Goal: Task Accomplishment & Management: Use online tool/utility

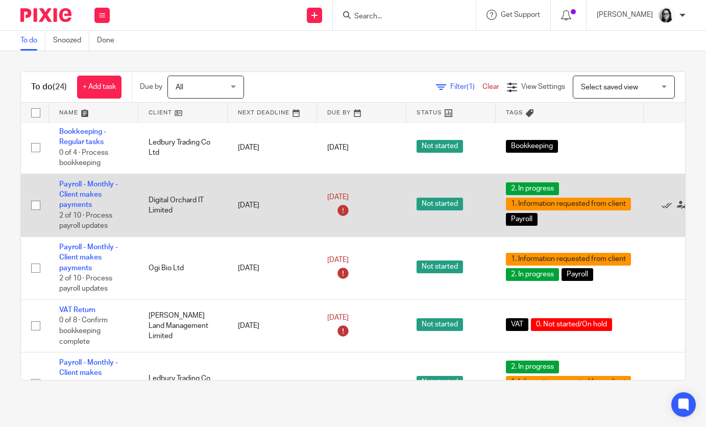
scroll to position [989, 0]
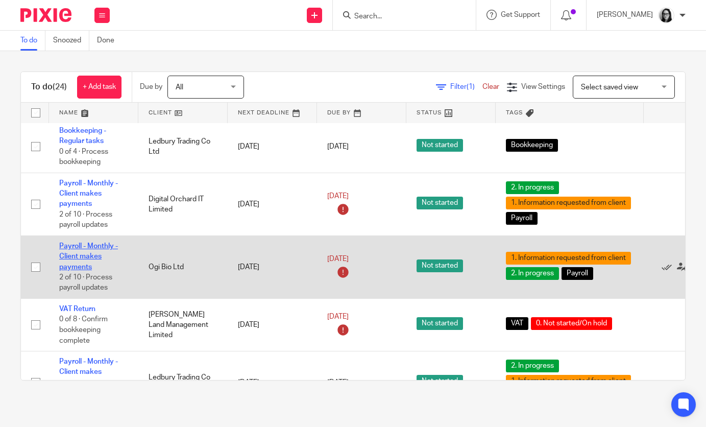
click at [86, 268] on link "Payroll - Monthly - Client makes payments" at bounding box center [88, 257] width 59 height 28
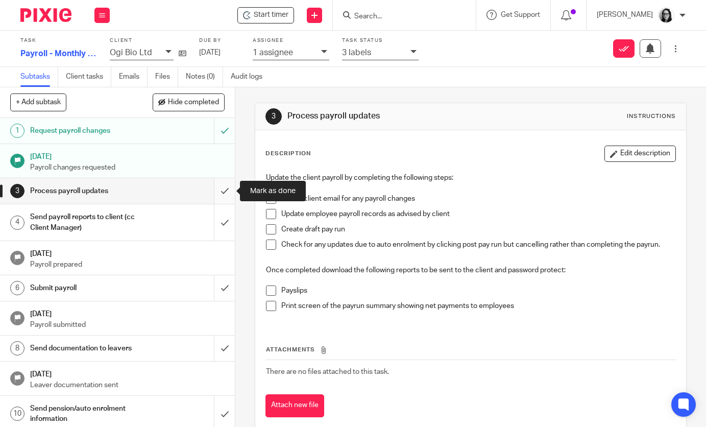
click at [220, 193] on input "submit" at bounding box center [117, 191] width 235 height 26
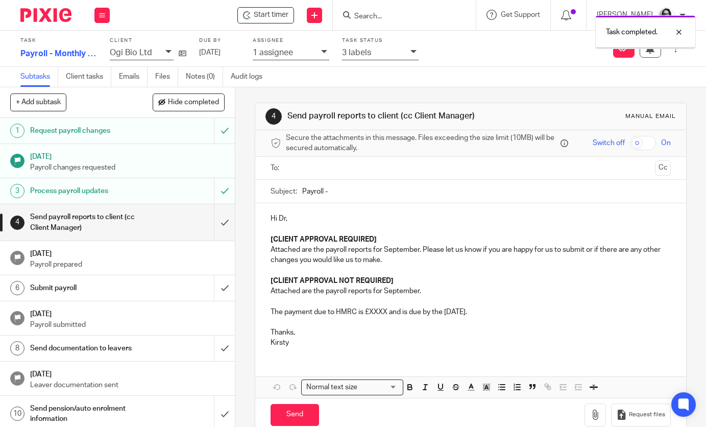
scroll to position [6, 0]
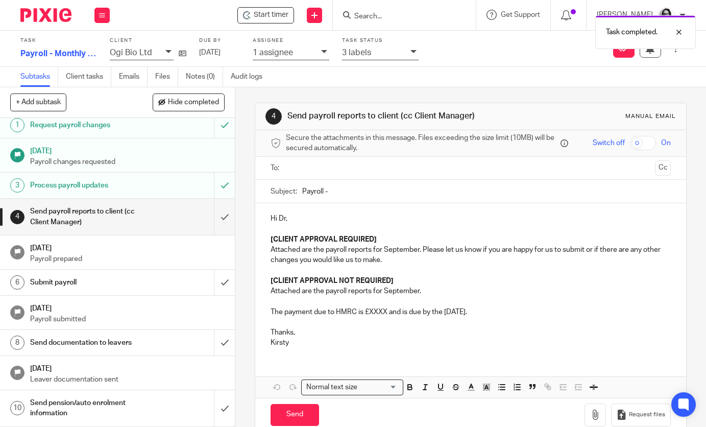
click at [149, 400] on div "Send pension/auto enrolment information" at bounding box center [117, 408] width 174 height 26
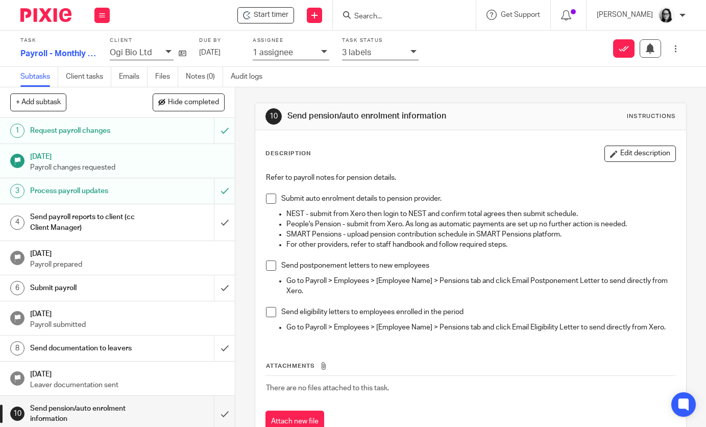
click at [621, 168] on div "Refer to payroll notes for pension details. Submit auto enrolment details to pe…" at bounding box center [470, 254] width 419 height 173
click at [620, 151] on button "Edit description" at bounding box center [641, 154] width 72 height 16
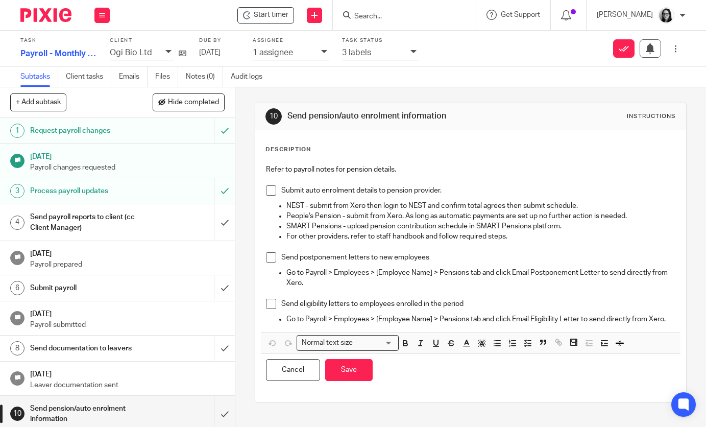
click at [668, 318] on p "Go to Payroll > Employees > [Employee Name] > Pensions tab and click Email Elig…" at bounding box center [481, 319] width 389 height 10
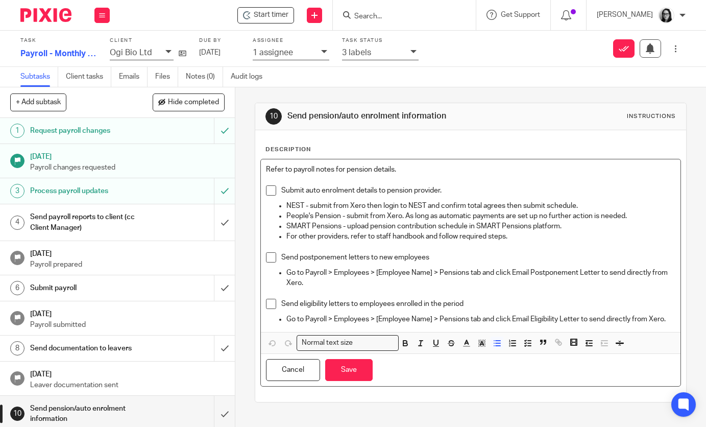
click at [670, 320] on p "Go to Payroll > Employees > [Employee Name] > Pensions tab and click Email Elig…" at bounding box center [481, 319] width 389 height 10
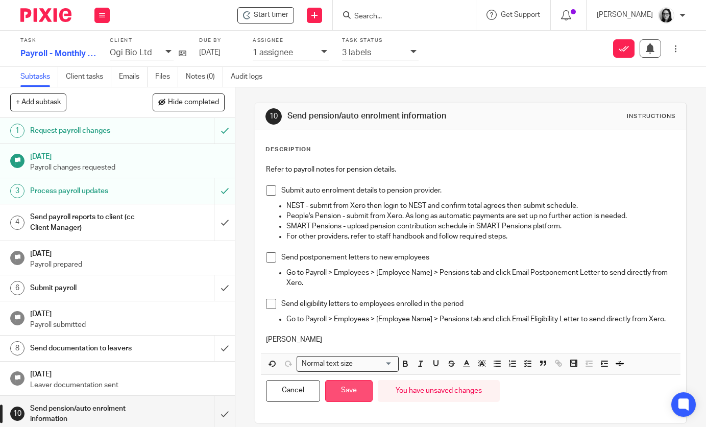
click at [361, 389] on button "Save" at bounding box center [348, 391] width 47 height 22
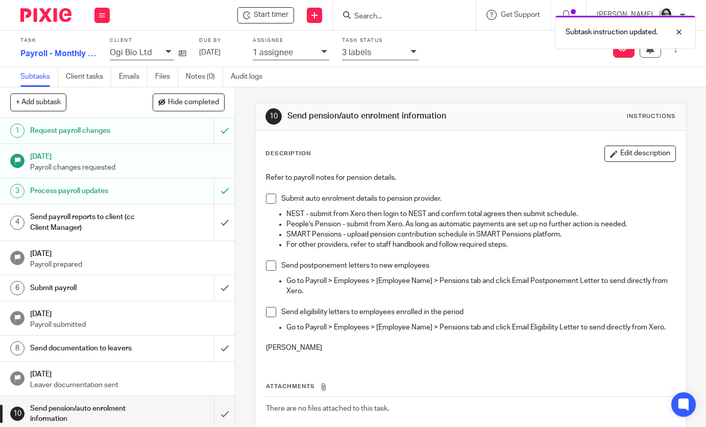
click at [165, 228] on div "Send payroll reports to client (cc Client Manager)" at bounding box center [117, 222] width 174 height 26
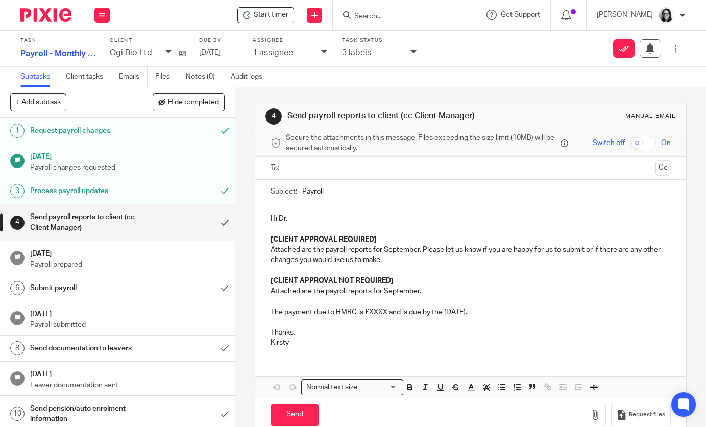
click at [310, 227] on p at bounding box center [471, 229] width 400 height 10
click at [303, 217] on p "Hi Dr," at bounding box center [471, 218] width 400 height 10
click at [334, 194] on input "Payroll -" at bounding box center [486, 191] width 368 height 23
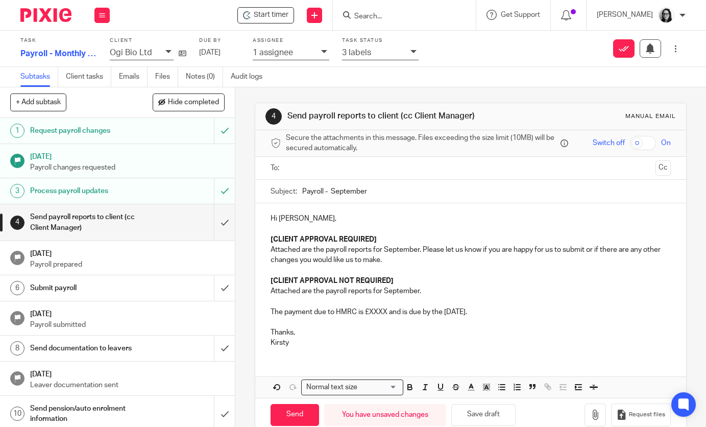
type input "Payroll - September"
click at [353, 236] on strong "[CLIENT APPROVAL REQUIRED]" at bounding box center [324, 239] width 106 height 7
drag, startPoint x: 387, startPoint y: 244, endPoint x: 260, endPoint y: 244, distance: 127.2
click at [260, 244] on div "Hi Alex, [CLIENT APPROVAL REQUIRED] Attached are the payroll reports for Septem…" at bounding box center [470, 279] width 431 height 152
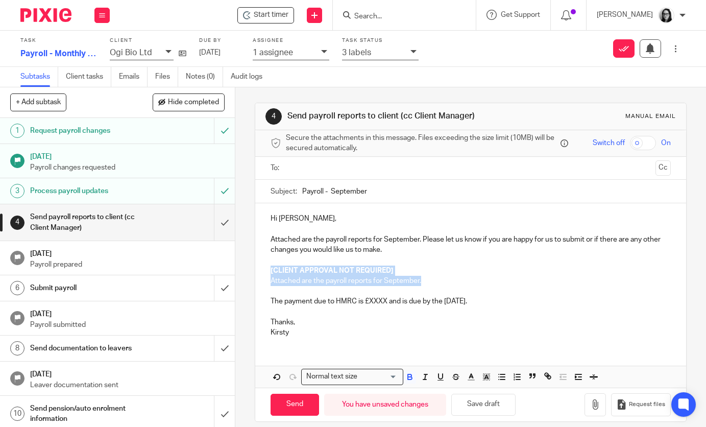
drag, startPoint x: 439, startPoint y: 280, endPoint x: 268, endPoint y: 272, distance: 171.3
click at [268, 272] on div "Hi Alex, Attached are the payroll reports for September. Please let us know if …" at bounding box center [470, 274] width 431 height 142
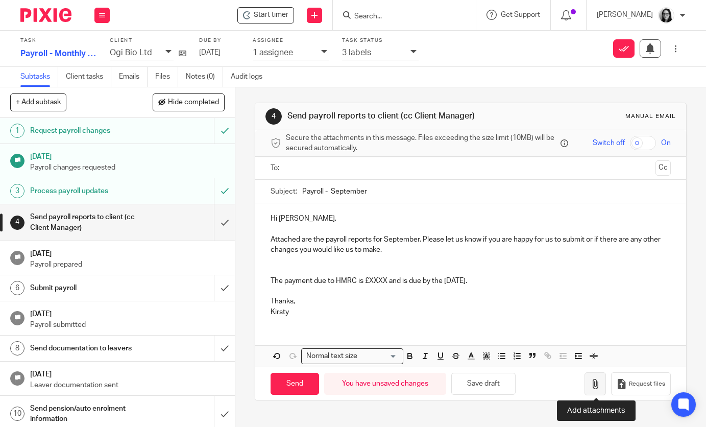
click at [594, 378] on button "button" at bounding box center [595, 383] width 21 height 23
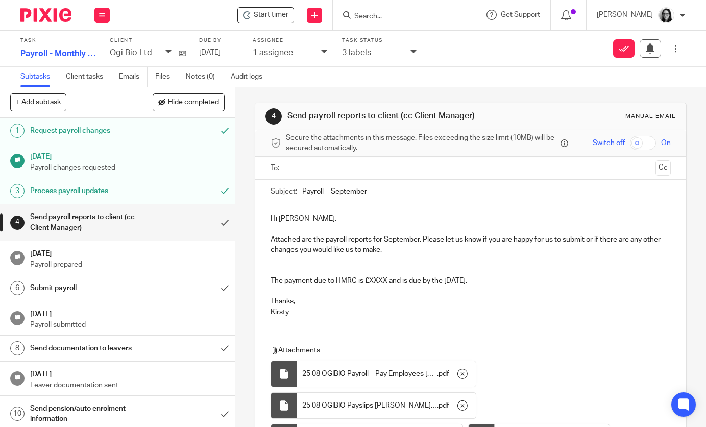
click at [426, 248] on p "Attached are the payroll reports for September. Please let us know if you are h…" at bounding box center [471, 244] width 400 height 21
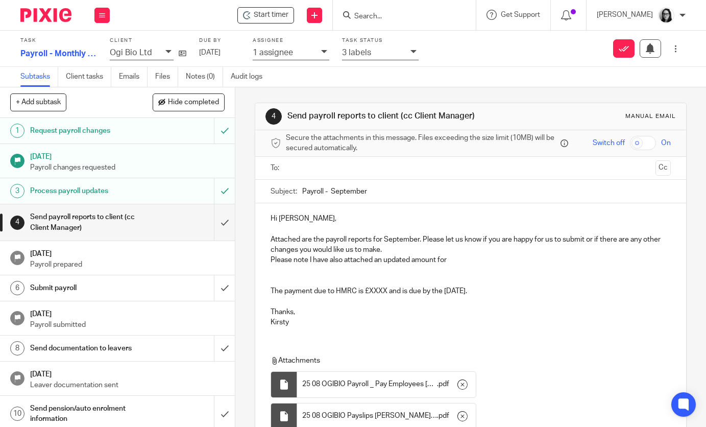
click at [469, 264] on p "Please note I have also attached an updated amount for" at bounding box center [471, 260] width 400 height 10
click at [280, 275] on p at bounding box center [471, 271] width 400 height 10
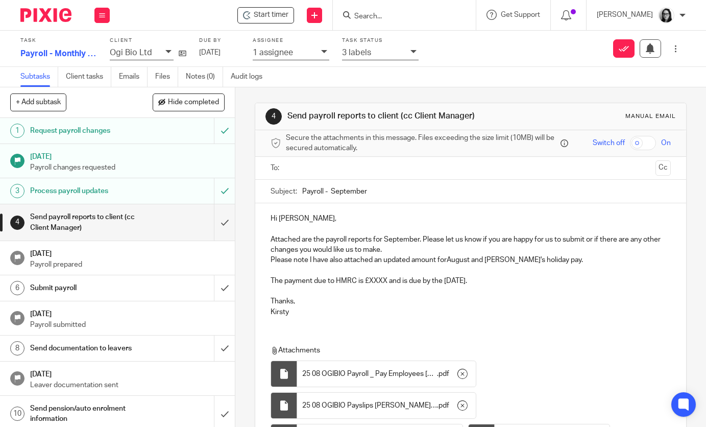
click at [388, 283] on p "The payment due to HMRC is £XXXX and is due by the 22nd of October." at bounding box center [471, 281] width 400 height 10
click at [515, 280] on p "The payment due to HMRC is £18,638.30 and is due by the 22nd of October." at bounding box center [471, 281] width 400 height 10
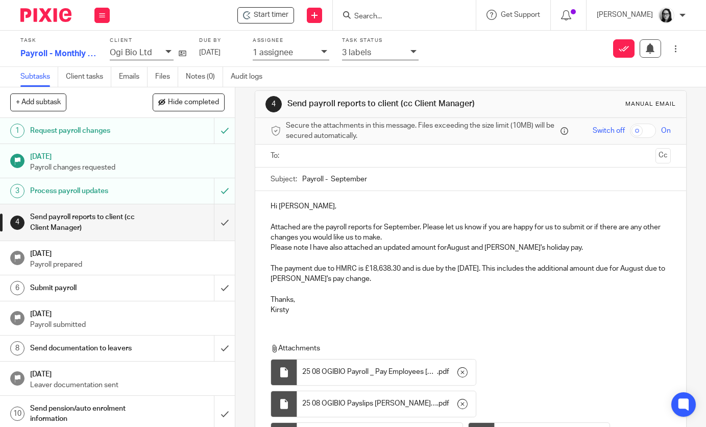
scroll to position [14, 0]
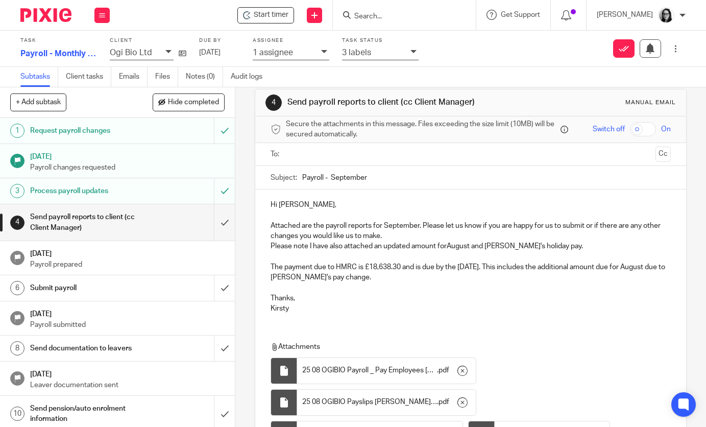
click at [450, 246] on p "Please note I have also attached an updated amount forAugust and Matthew's holi…" at bounding box center [471, 246] width 400 height 10
click at [486, 280] on p "The payment due to HMRC is £18,638.30 and is due by the 22nd of October. This i…" at bounding box center [471, 272] width 400 height 21
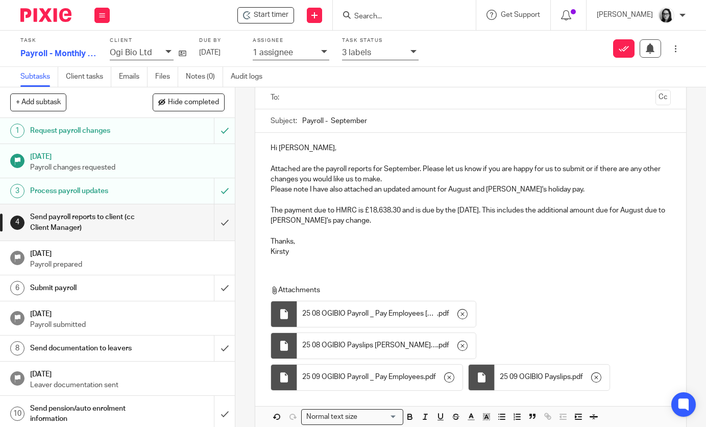
scroll to position [0, 0]
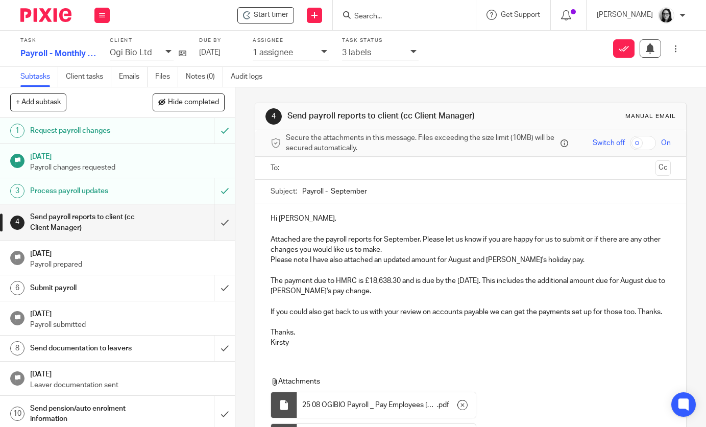
click at [301, 332] on p "Thanks," at bounding box center [471, 332] width 400 height 10
drag, startPoint x: 294, startPoint y: 332, endPoint x: 268, endPoint y: 332, distance: 26.6
click at [268, 332] on div "Hi Alex, Attached are the payroll reports for September. Please let us know if …" at bounding box center [470, 279] width 431 height 152
click at [298, 336] on p "Kind" at bounding box center [471, 332] width 400 height 10
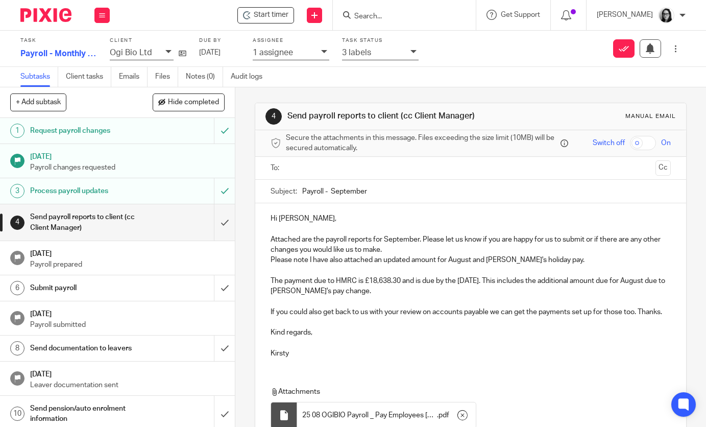
click at [324, 168] on input "text" at bounding box center [471, 168] width 362 height 12
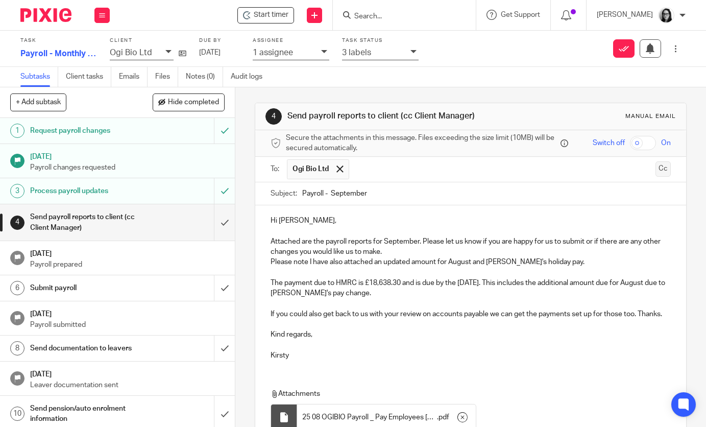
click at [657, 173] on button "Cc" at bounding box center [663, 168] width 15 height 15
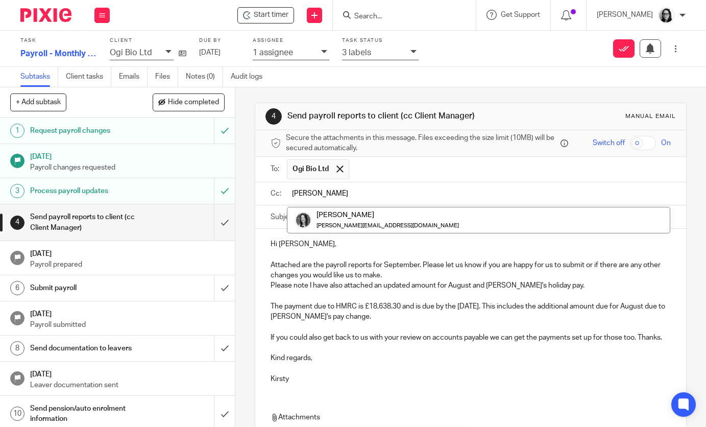
type input "brodie"
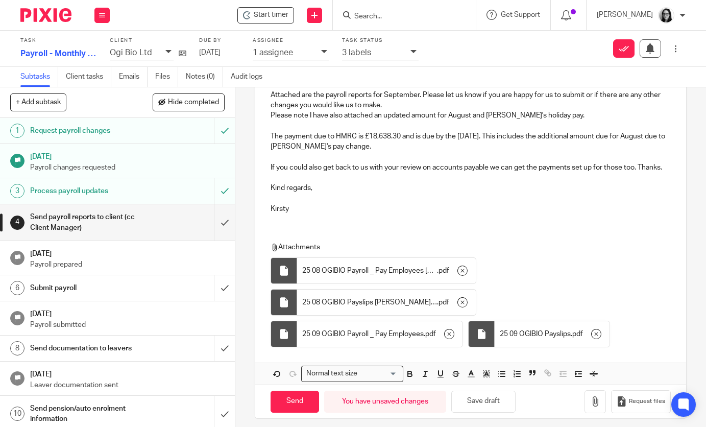
scroll to position [178, 0]
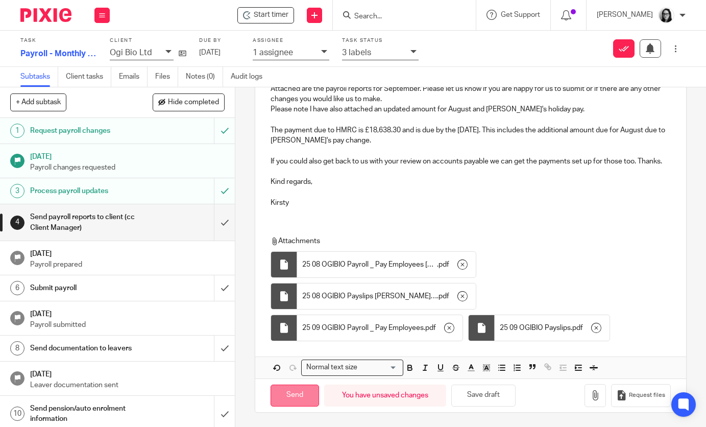
click at [305, 395] on input "Send" at bounding box center [295, 396] width 49 height 22
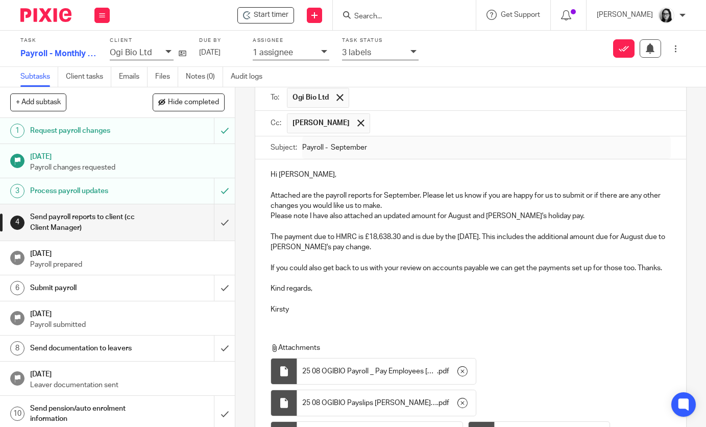
scroll to position [0, 0]
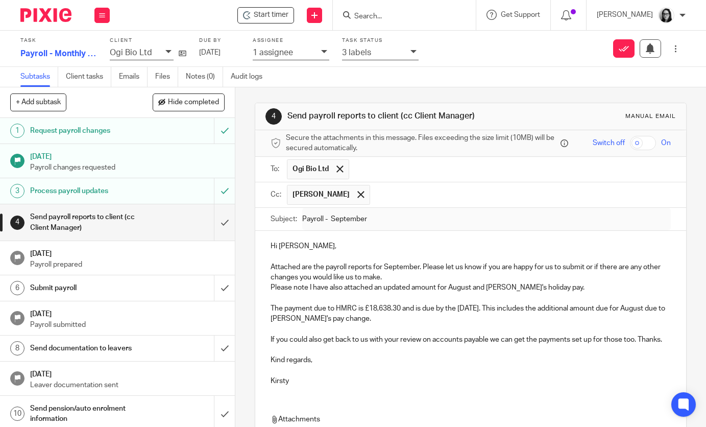
type input "Sent"
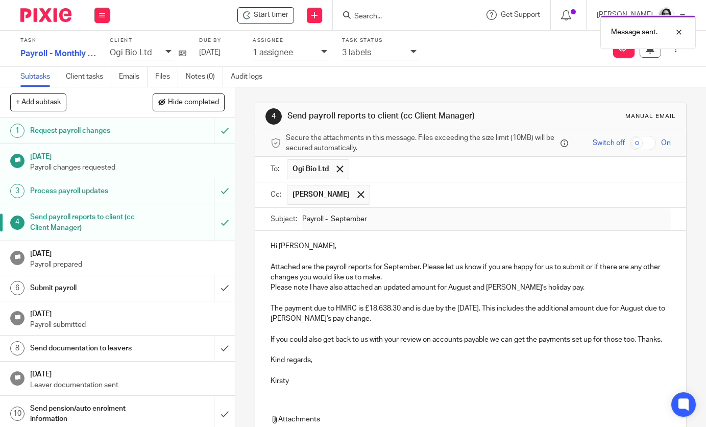
click at [414, 53] on icon at bounding box center [414, 52] width 6 height 6
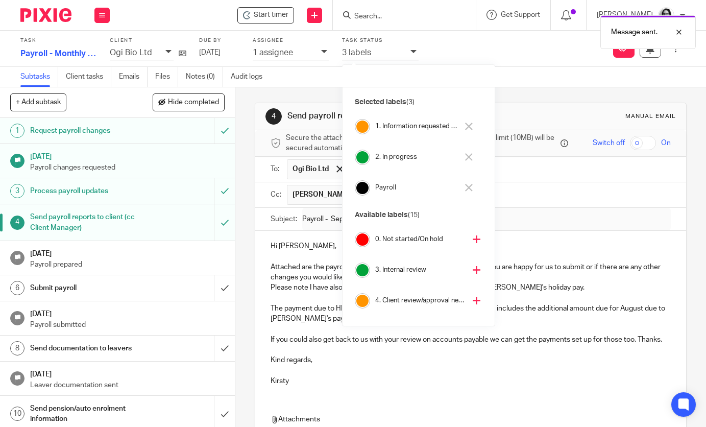
click at [468, 127] on icon at bounding box center [469, 127] width 8 height 8
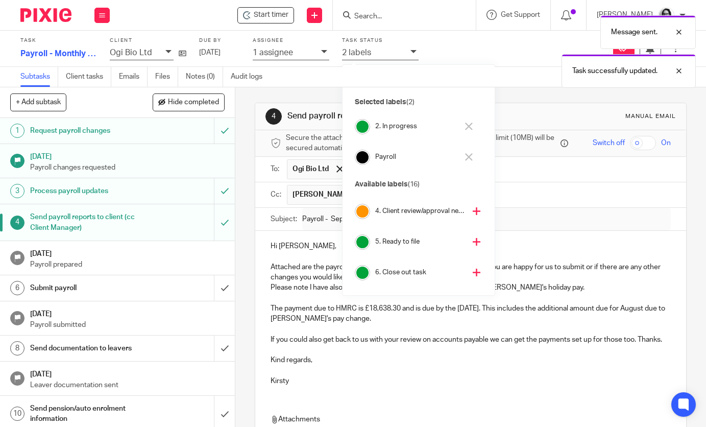
click at [473, 213] on icon at bounding box center [477, 211] width 8 height 8
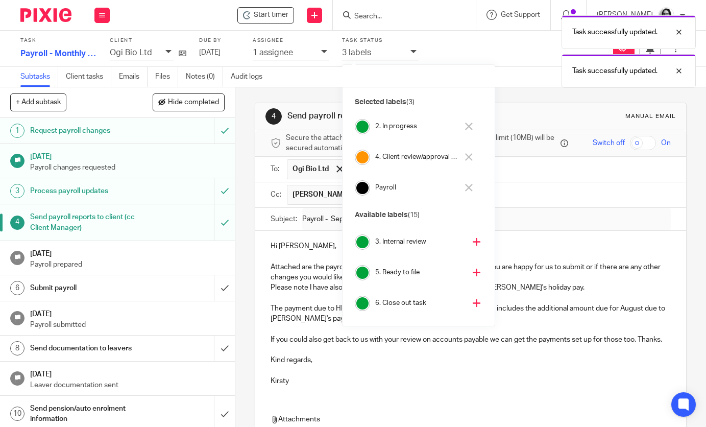
click at [510, 111] on div "4 Send payroll reports to client (cc Client Manager) Manual email" at bounding box center [471, 116] width 410 height 16
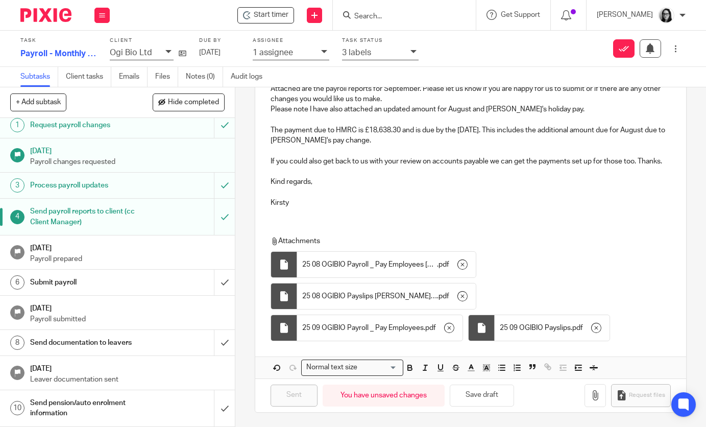
scroll to position [0, 0]
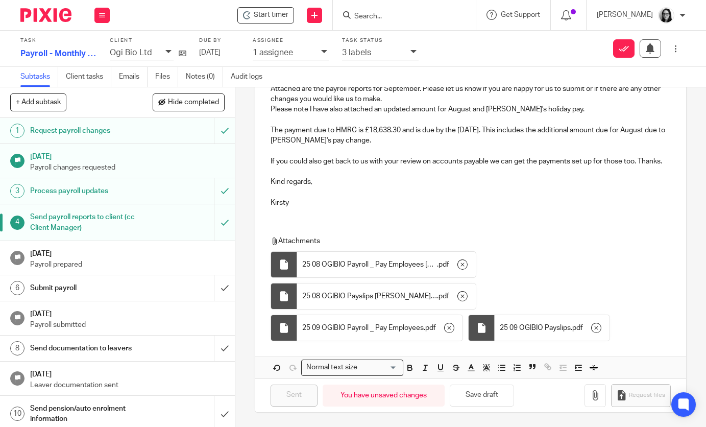
click at [57, 13] on img at bounding box center [45, 15] width 51 height 14
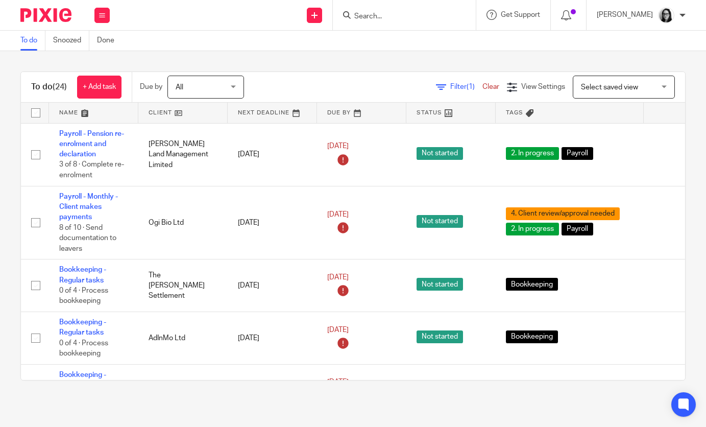
click at [467, 88] on span "(1)" at bounding box center [471, 86] width 8 height 7
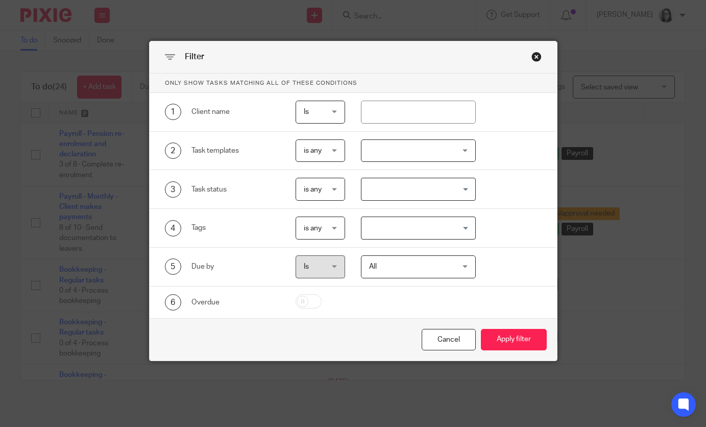
click at [408, 231] on input "Search for option" at bounding box center [416, 228] width 107 height 18
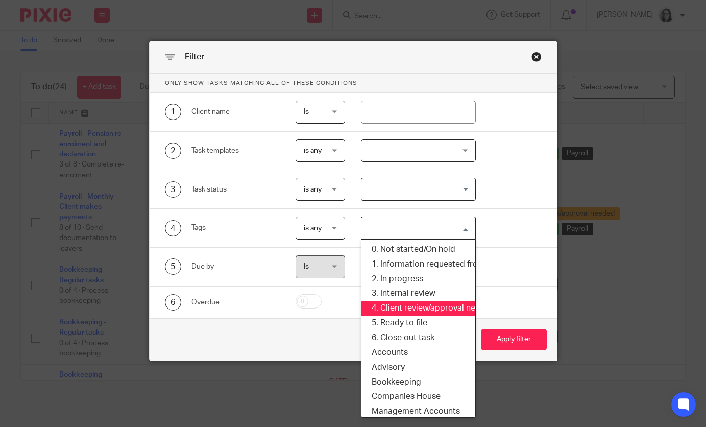
scroll to position [92, 3]
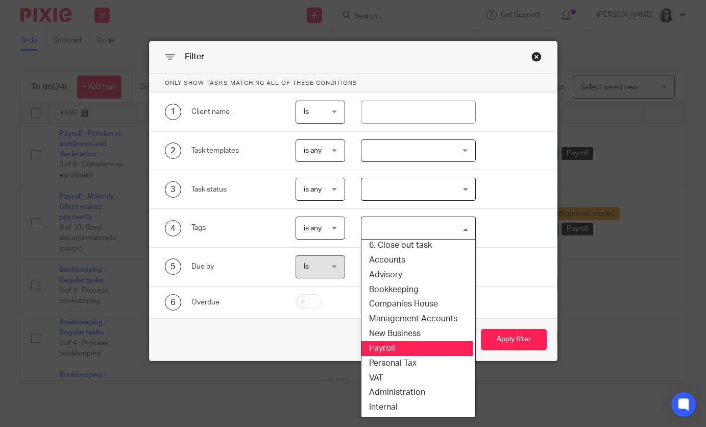
click at [402, 348] on li "Payroll" at bounding box center [416, 348] width 114 height 15
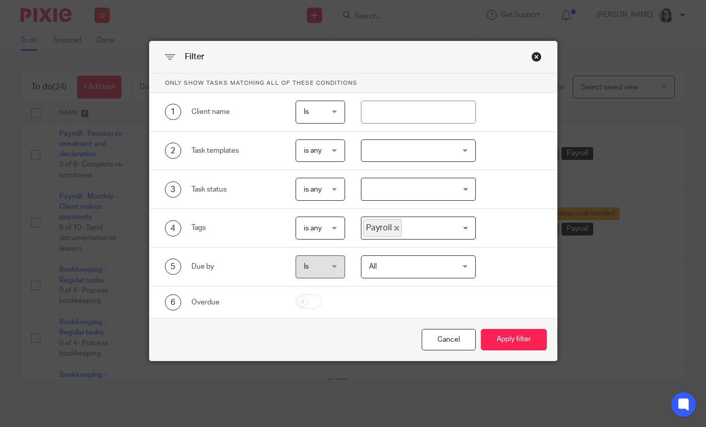
click at [506, 325] on div "Cancel Apply filter" at bounding box center [354, 339] width 408 height 43
click at [506, 335] on button "Apply filter" at bounding box center [514, 340] width 66 height 22
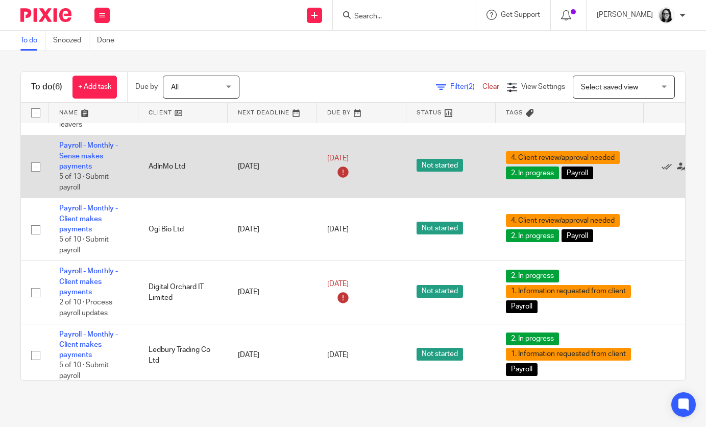
scroll to position [55, 0]
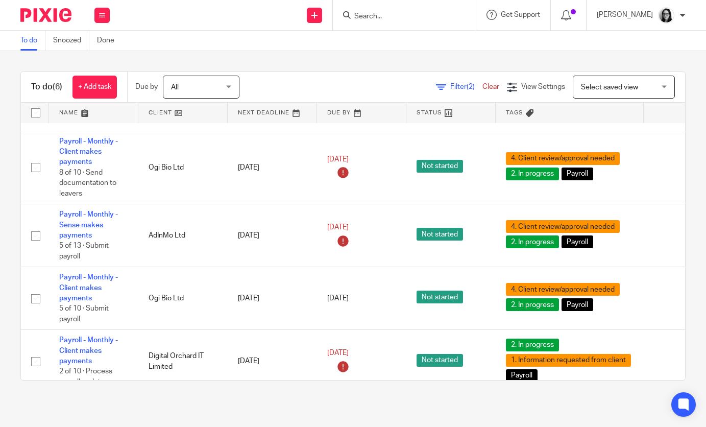
click at [457, 84] on span "Filter (2)" at bounding box center [466, 86] width 32 height 7
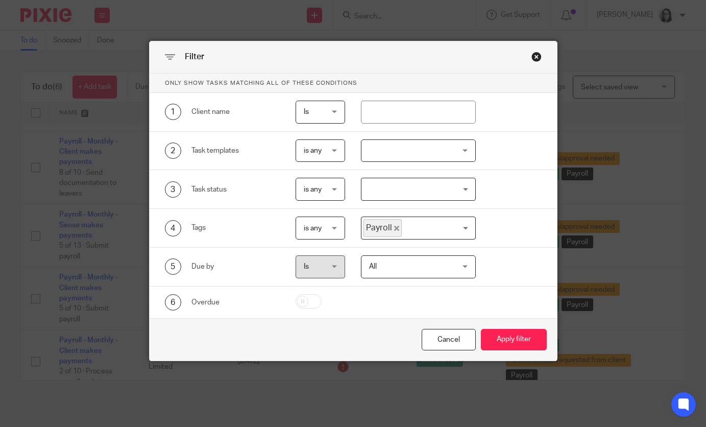
click at [395, 227] on icon "Deselect Payroll" at bounding box center [396, 228] width 5 height 5
click at [416, 234] on input "Search for option" at bounding box center [416, 228] width 107 height 18
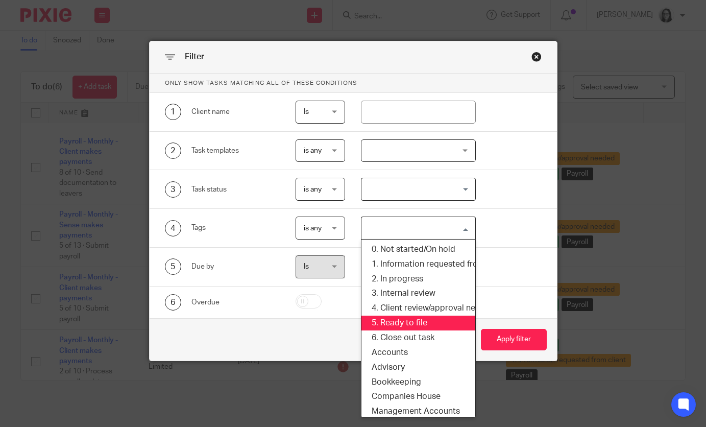
scroll to position [92, 2]
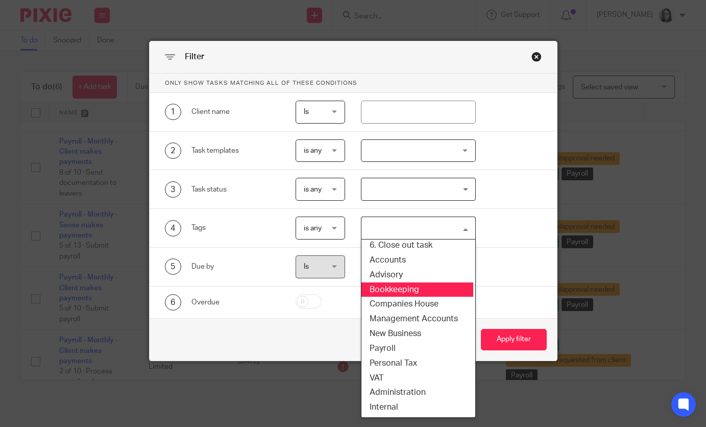
click at [407, 290] on li "Bookkeeping" at bounding box center [417, 289] width 114 height 15
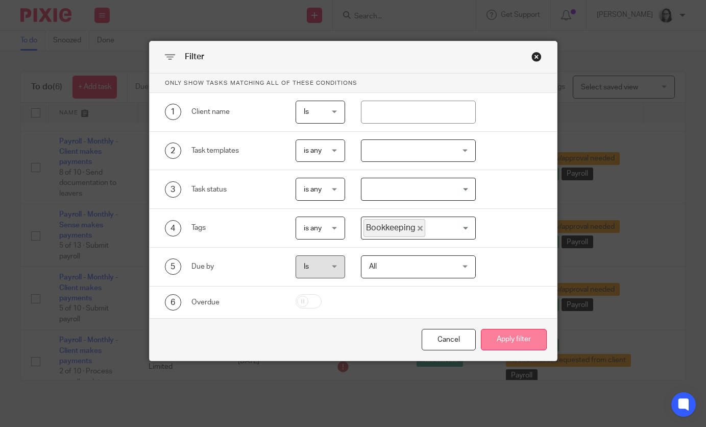
click at [501, 331] on button "Apply filter" at bounding box center [514, 340] width 66 height 22
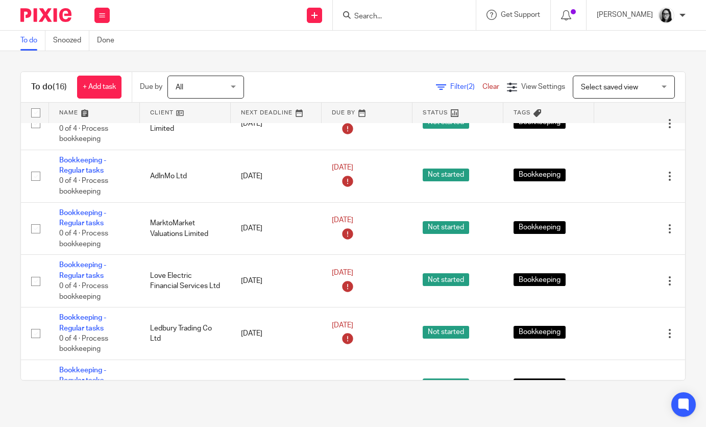
scroll to position [136, 0]
